Goal: Check status

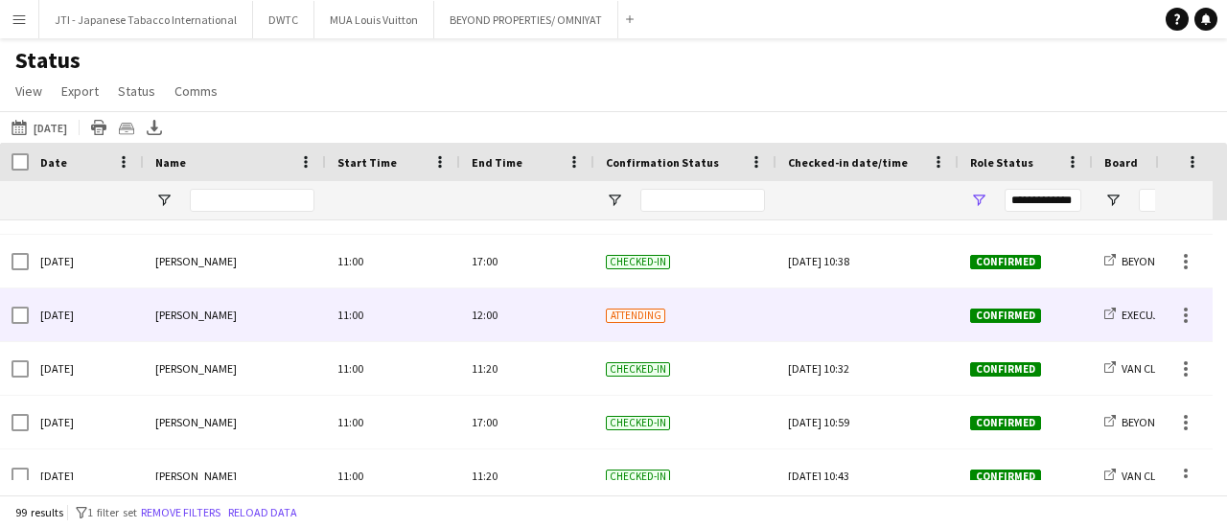
scroll to position [2110, 0]
